Goal: Navigation & Orientation: Go to known website

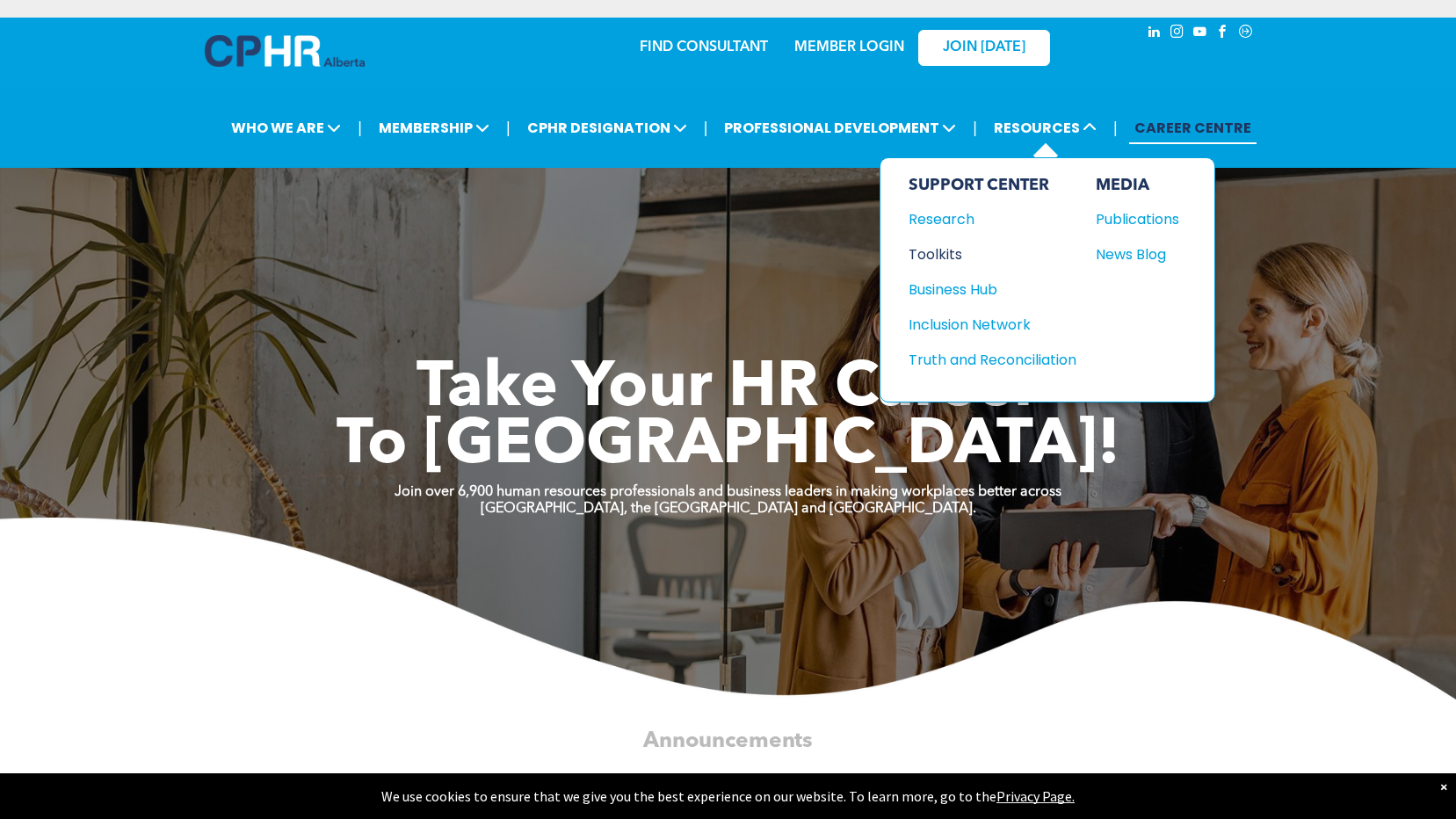
click at [939, 257] on div "Toolkits" at bounding box center [984, 254] width 151 height 22
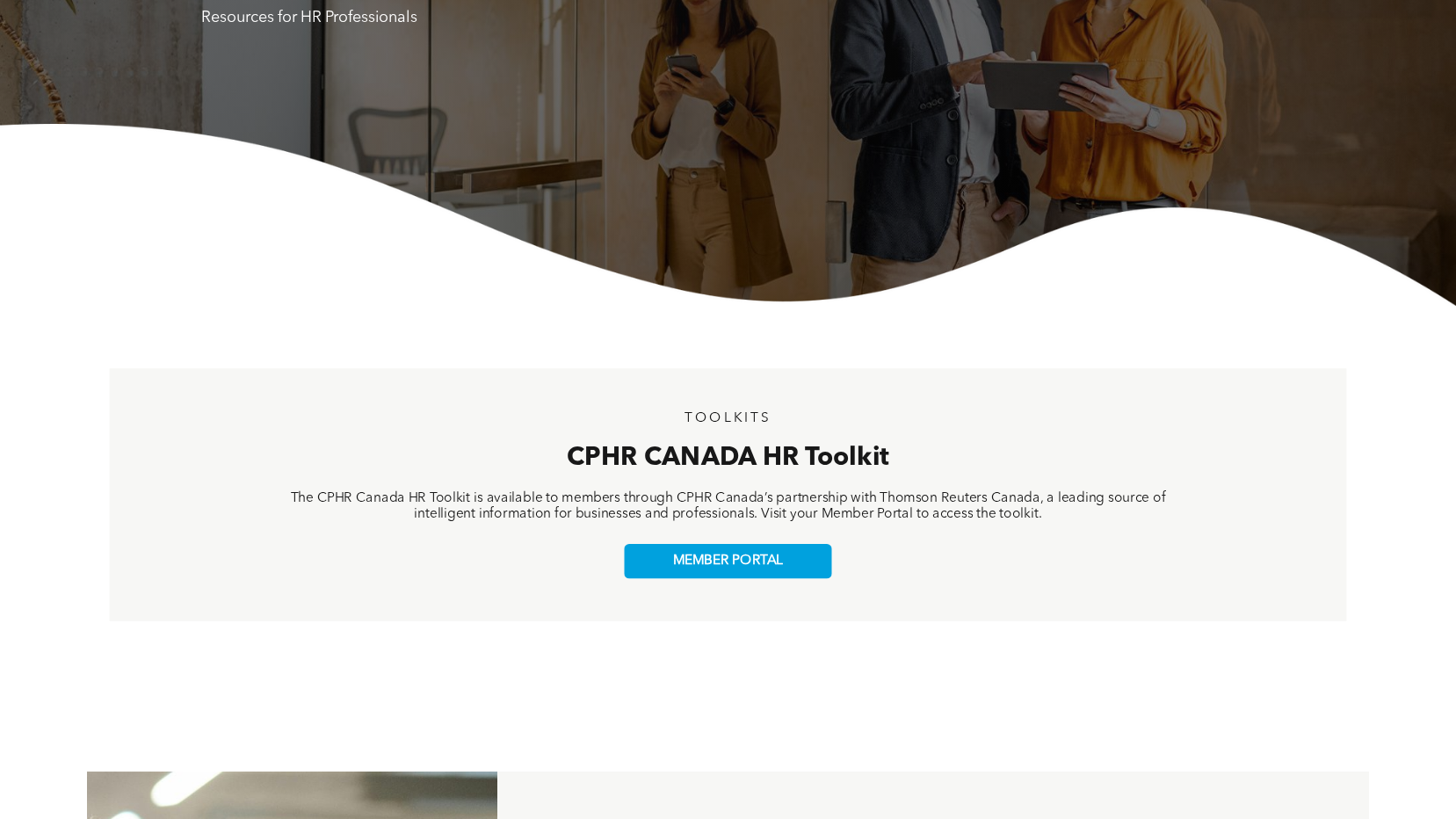
scroll to position [323, 0]
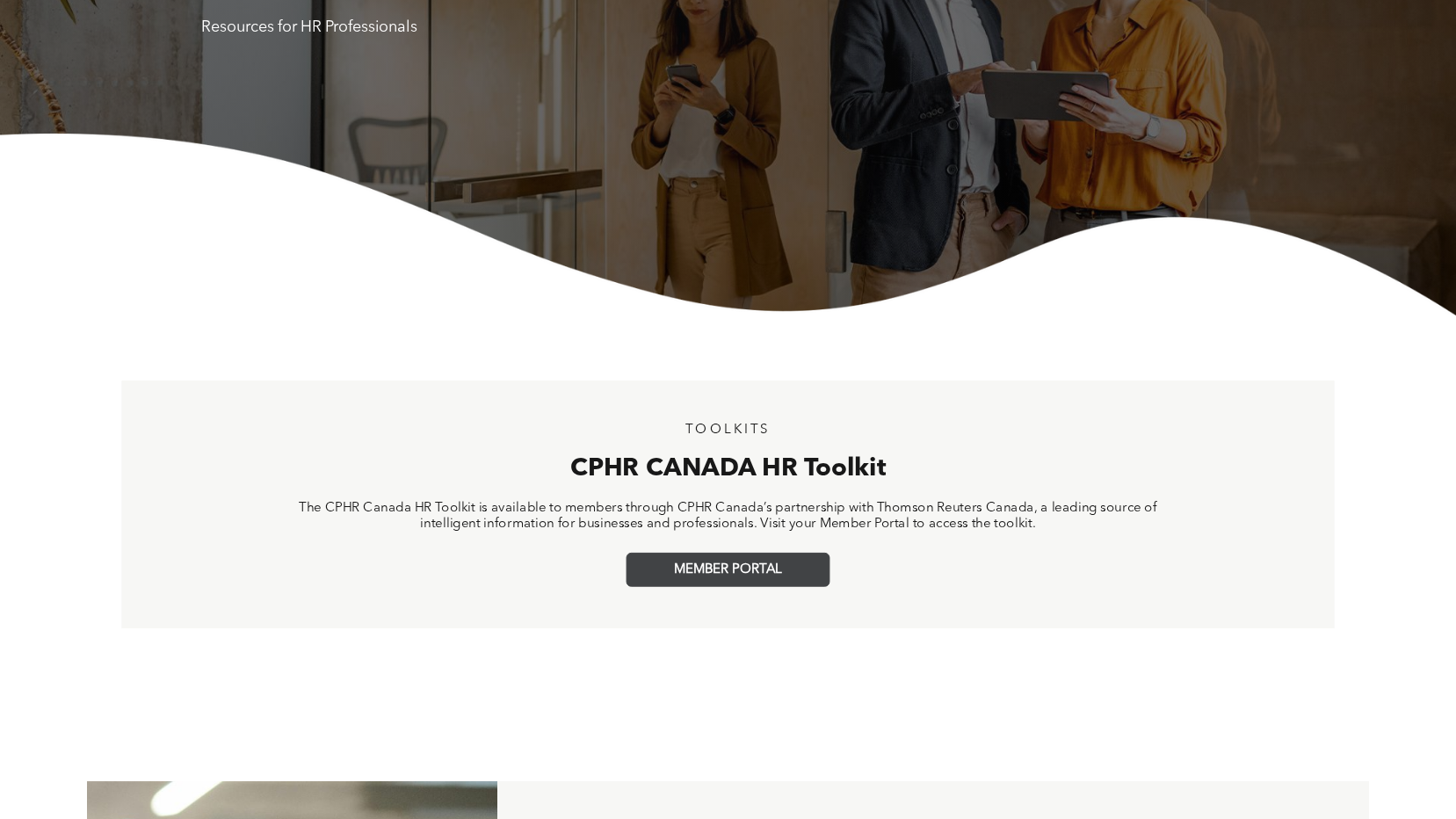
click at [698, 571] on span "MEMBER PORTAL" at bounding box center [728, 571] width 108 height 16
